Goal: Task Accomplishment & Management: Manage account settings

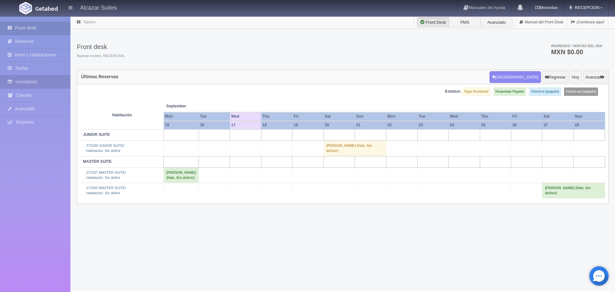
click at [27, 81] on link "Inventarios" at bounding box center [35, 81] width 70 height 13
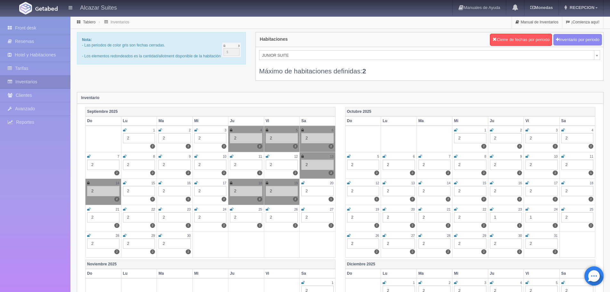
click at [303, 183] on icon at bounding box center [304, 183] width 4 height 4
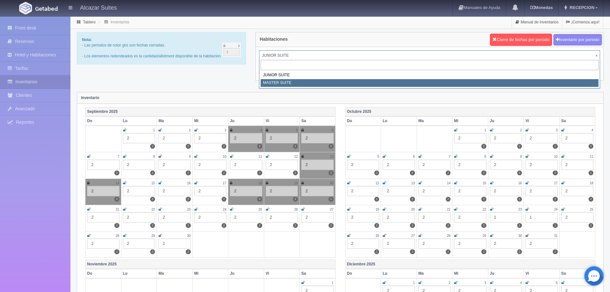
select select "305"
